Goal: Check status: Check status

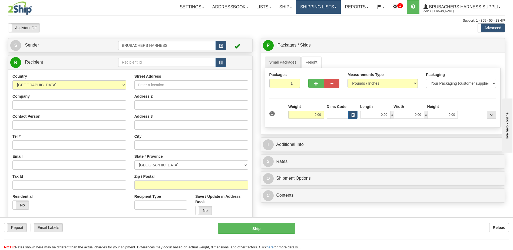
click at [328, 8] on link "Shipping lists" at bounding box center [318, 7] width 45 height 14
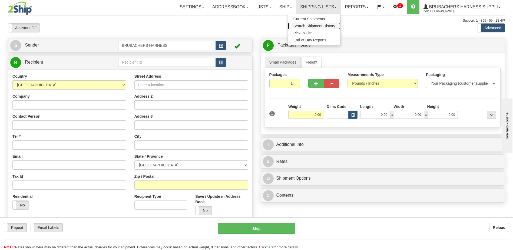
click at [316, 26] on span "Search Shipment History" at bounding box center [314, 26] width 42 height 4
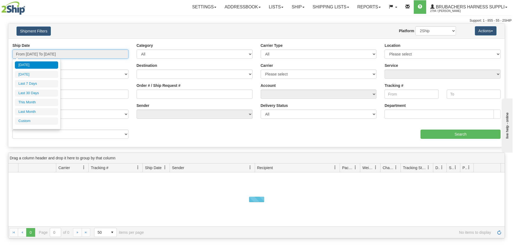
click at [89, 57] on input "From 08/25/2025 To 08/26/2025" at bounding box center [70, 53] width 116 height 9
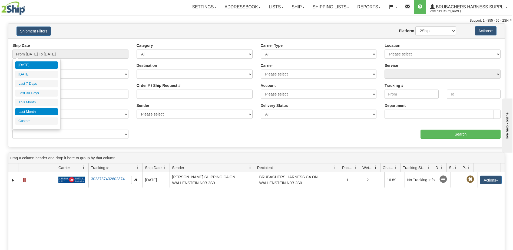
click at [37, 113] on li "Last Month" at bounding box center [36, 111] width 43 height 7
type input "From 07/01/2025 To 07/31/2025"
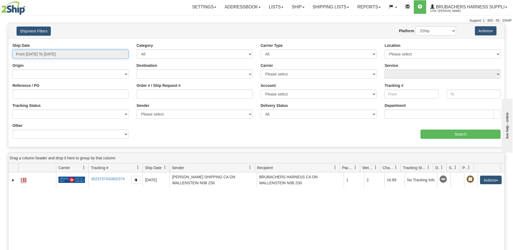
click at [117, 53] on input "From 07/01/2025 To 07/31/2025" at bounding box center [70, 53] width 116 height 9
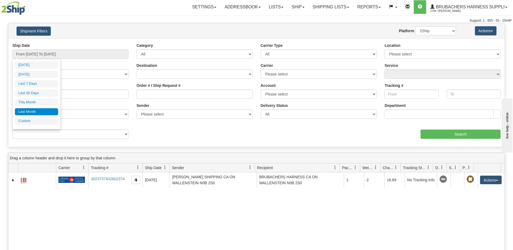
click at [20, 113] on li "Last Month" at bounding box center [36, 111] width 43 height 7
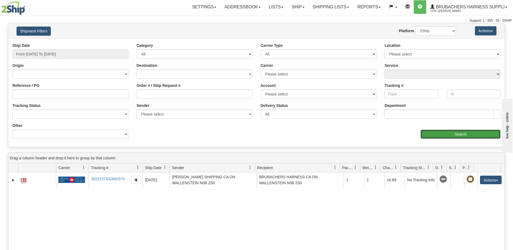
click at [460, 133] on input "Search" at bounding box center [460, 133] width 80 height 9
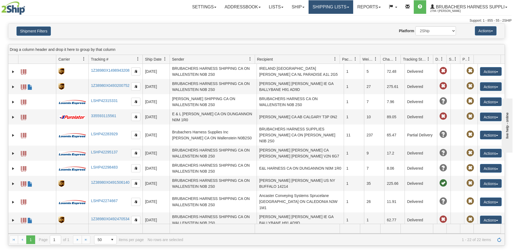
click at [340, 8] on link "Shipping lists" at bounding box center [330, 7] width 45 height 14
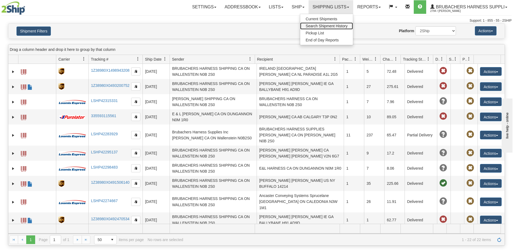
click at [323, 25] on span "Search Shipment History" at bounding box center [326, 26] width 42 height 4
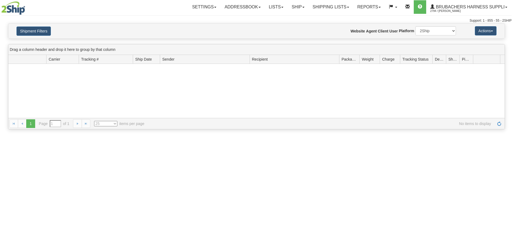
type input "From [DATE] To [DATE]"
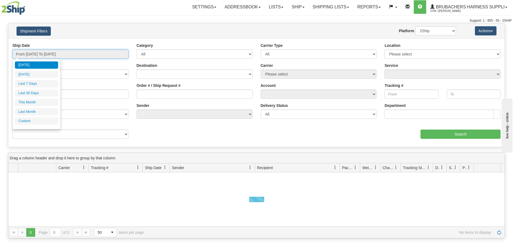
click at [45, 53] on input "From 08/25/2025 To 08/26/2025" at bounding box center [70, 53] width 116 height 9
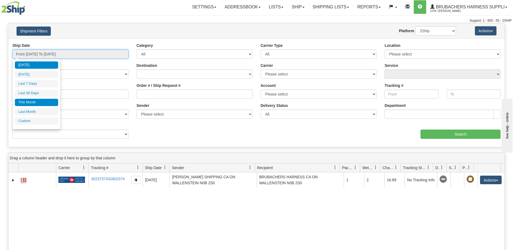
type input "08/01/2025"
type input "08/31/2025"
type input "[DATE]"
type input "07/01/2025"
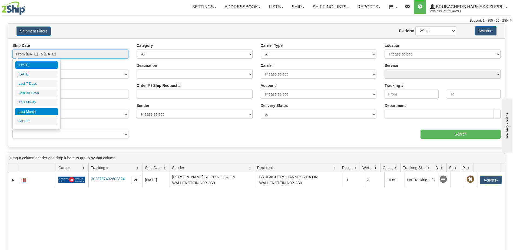
type input "07/31/2025"
type input "[DATE]"
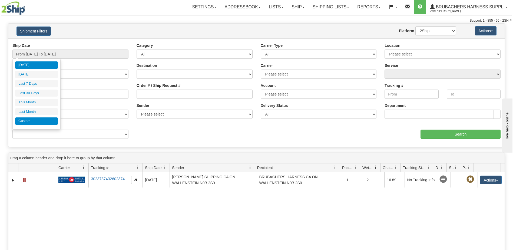
click at [29, 119] on li "Custom" at bounding box center [36, 120] width 43 height 7
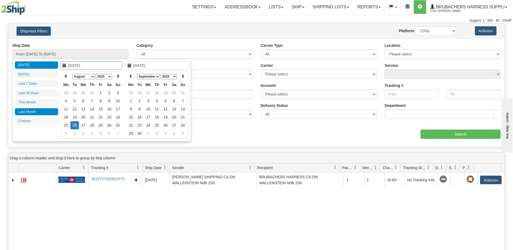
type input "07/01/2025"
type input "07/31/2025"
type input "[DATE]"
type input "08/01/2025"
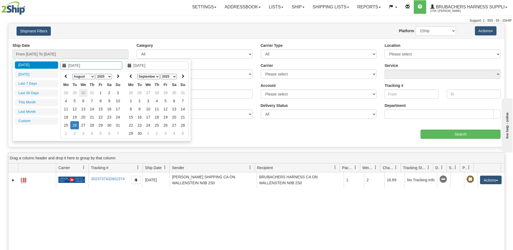
type input "08/31/2025"
type input "08/04/2025"
type input "[DATE]"
click at [67, 77] on icon at bounding box center [66, 76] width 4 height 4
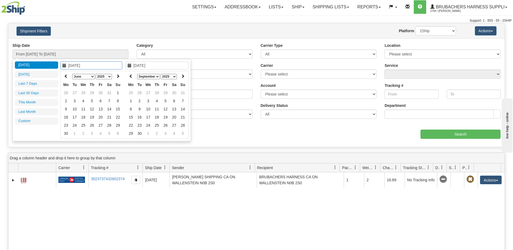
click at [67, 77] on icon at bounding box center [66, 76] width 4 height 4
click at [132, 77] on icon at bounding box center [131, 76] width 4 height 4
type input "05/01/2025"
click at [93, 93] on td "1" at bounding box center [92, 93] width 9 height 8
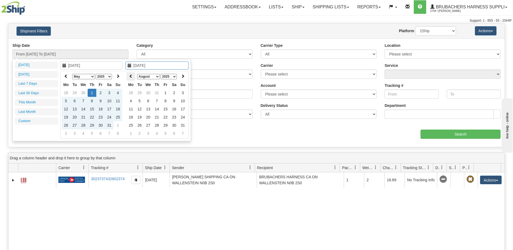
click at [131, 76] on icon at bounding box center [131, 76] width 4 height 4
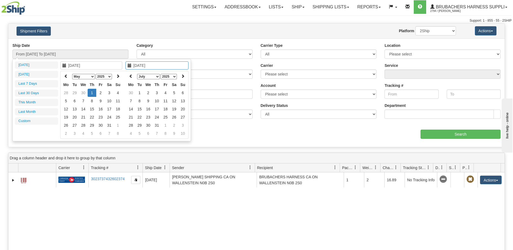
click at [131, 76] on icon at bounding box center [131, 76] width 4 height 4
type input "05/30/2025"
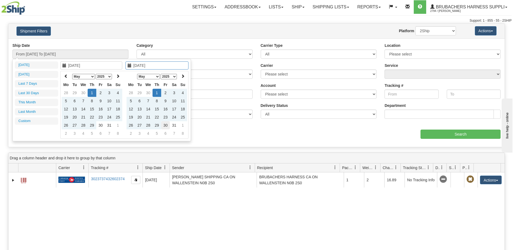
click at [167, 125] on td "30" at bounding box center [165, 125] width 9 height 8
type input "From 05/01/2025 To 05/30/2025"
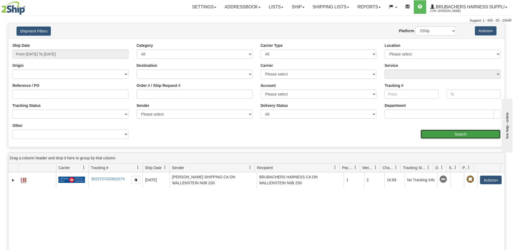
click at [465, 136] on input "Search" at bounding box center [460, 133] width 80 height 9
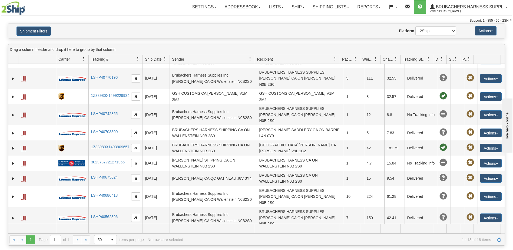
scroll to position [110, 0]
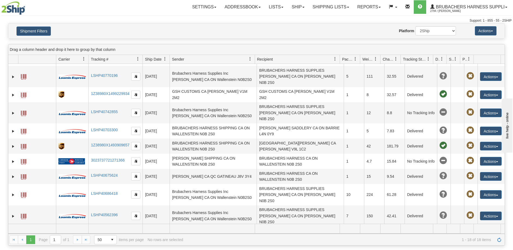
click at [113, 246] on link "1Z38980X6897389496" at bounding box center [110, 248] width 38 height 4
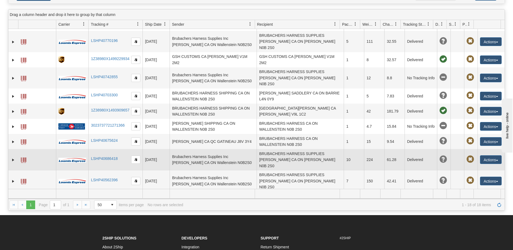
scroll to position [108, 0]
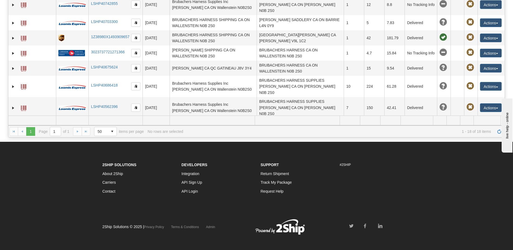
click at [81, 133] on td at bounding box center [72, 140] width 32 height 15
